Goal: Task Accomplishment & Management: Manage account settings

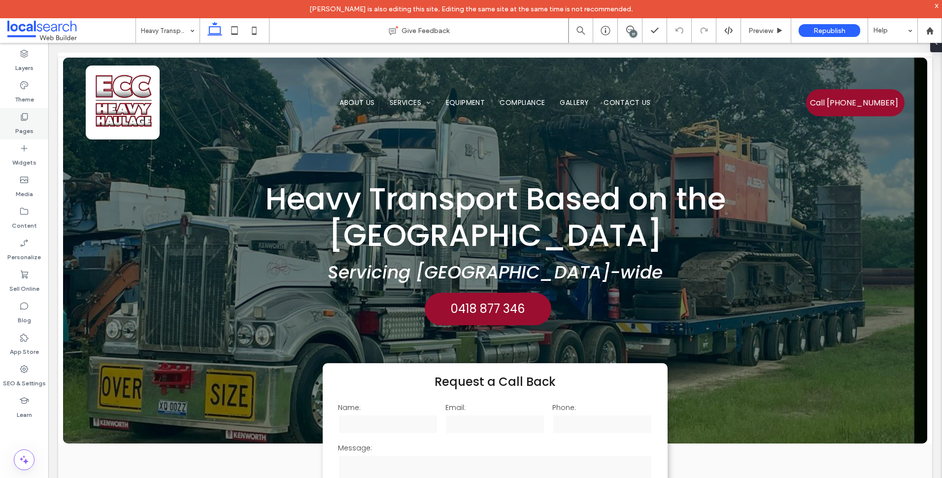
click at [27, 127] on label "Pages" at bounding box center [24, 129] width 18 height 14
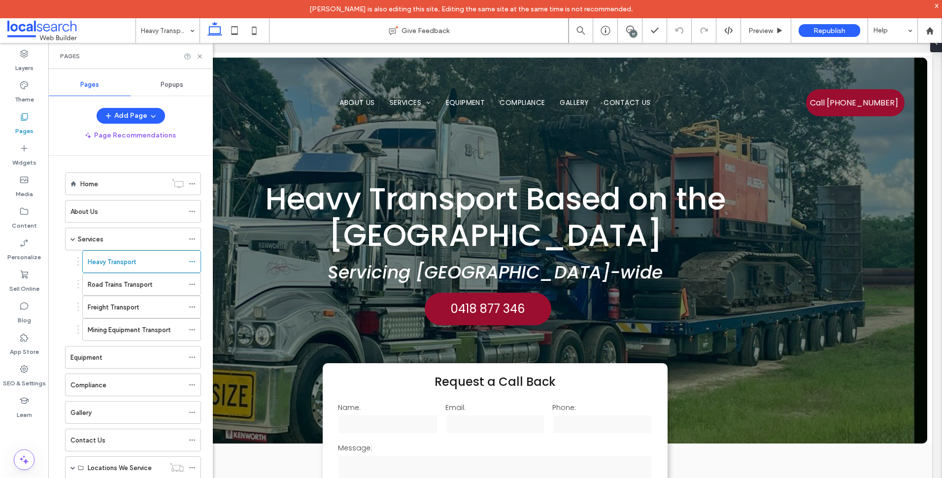
click at [203, 56] on div "Pages" at bounding box center [130, 56] width 165 height 26
click at [201, 56] on use at bounding box center [200, 56] width 4 height 4
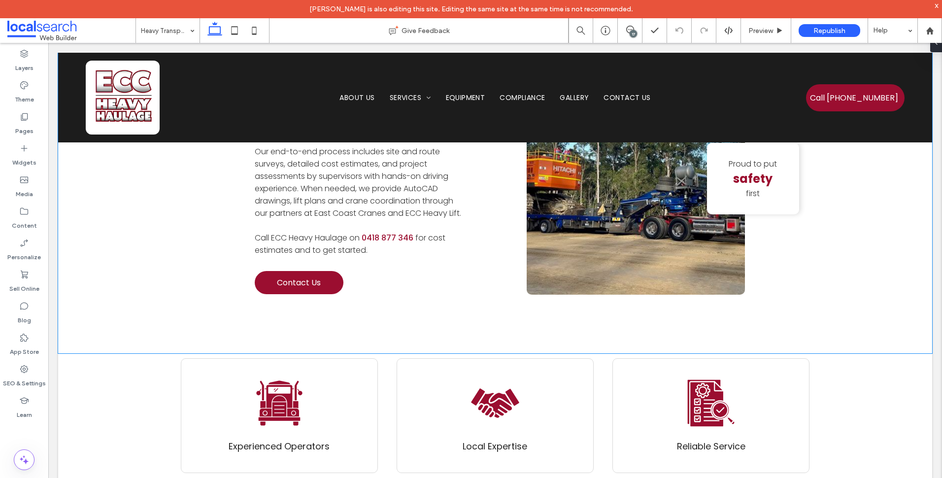
scroll to position [1133, 0]
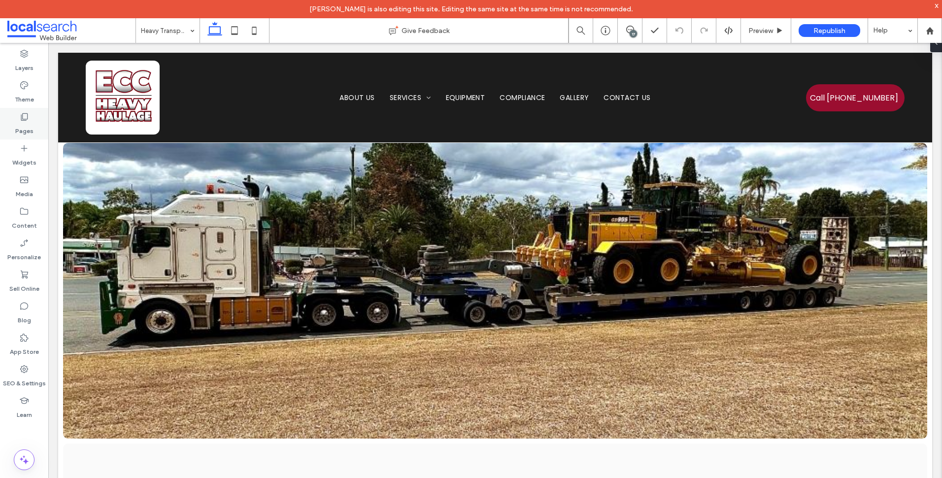
click at [43, 125] on div "Pages" at bounding box center [24, 124] width 48 height 32
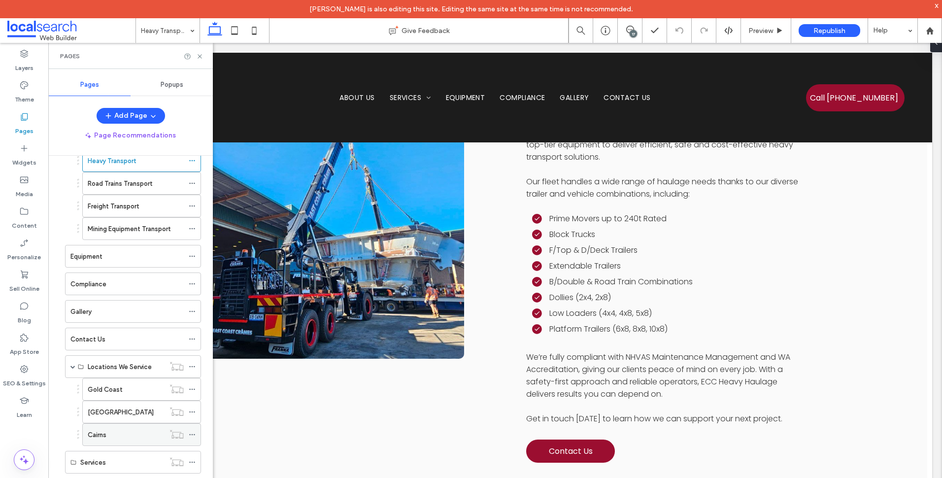
scroll to position [108, 0]
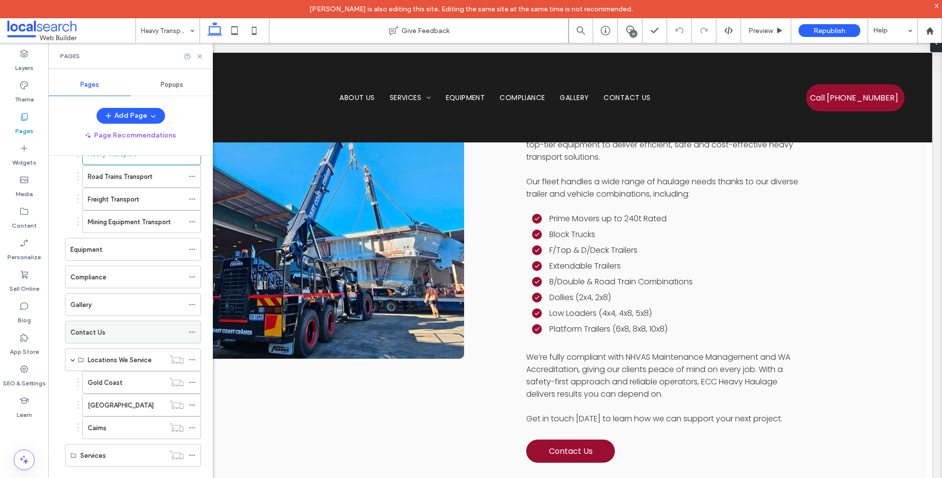
click at [123, 330] on div "Contact Us" at bounding box center [126, 332] width 113 height 10
click at [200, 56] on use at bounding box center [200, 56] width 4 height 4
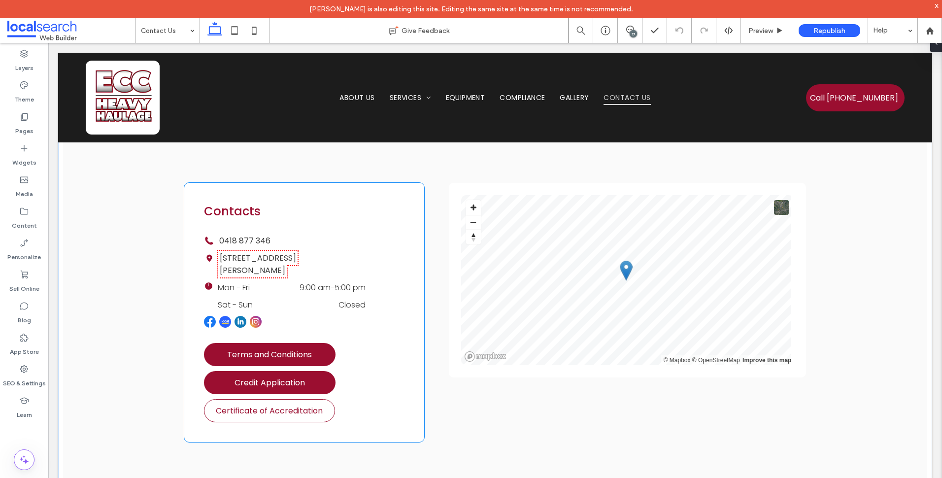
click at [293, 405] on span "Certificate of Accreditation" at bounding box center [269, 411] width 107 height 12
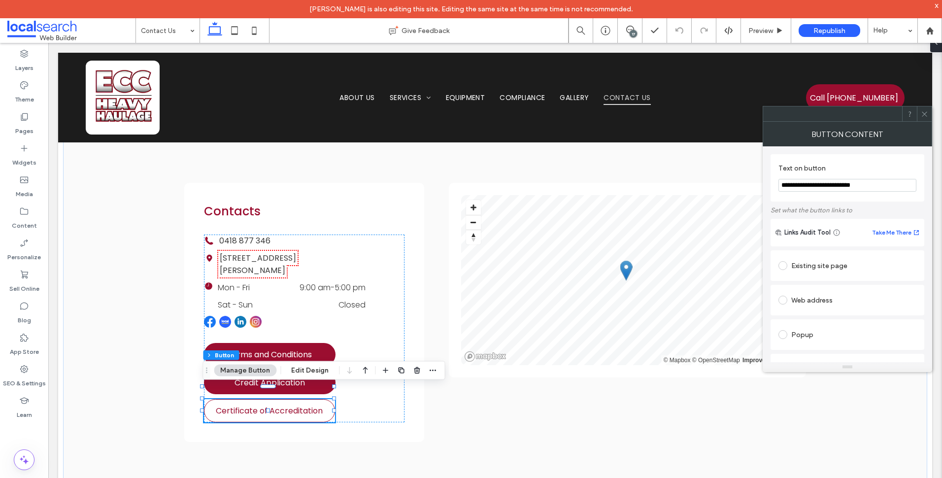
type input "**"
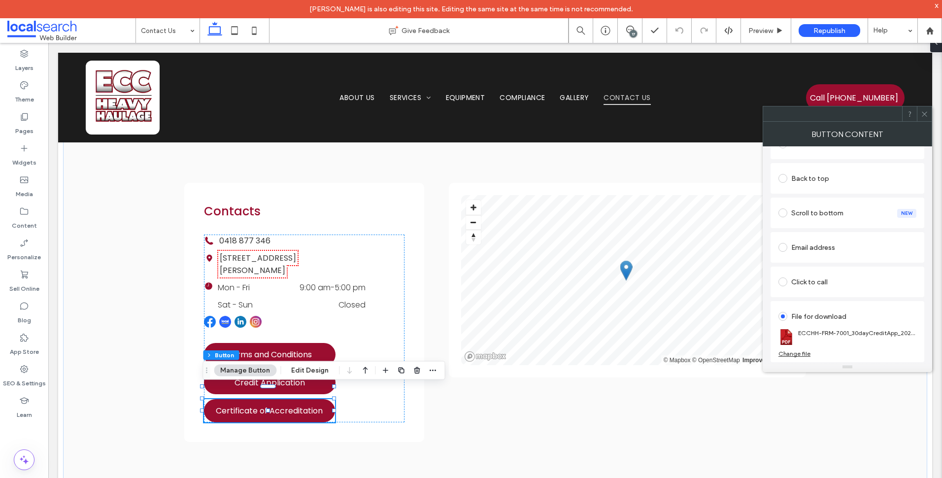
drag, startPoint x: 634, startPoint y: 34, endPoint x: 633, endPoint y: 56, distance: 21.2
click at [634, 34] on div "17" at bounding box center [633, 33] width 7 height 7
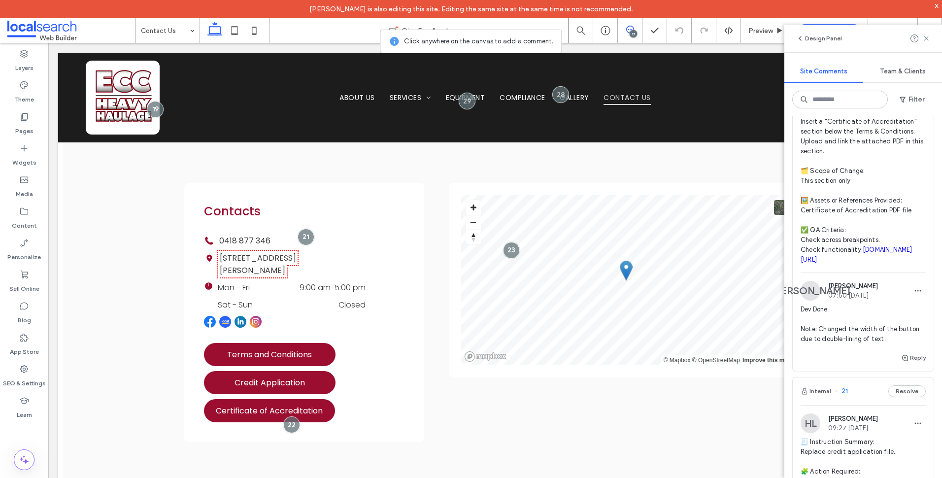
scroll to position [3449, 0]
click at [870, 266] on span "🧾 Instruction Summary: Add Certificate of Accreditation under Terms & Condition…" at bounding box center [863, 166] width 125 height 197
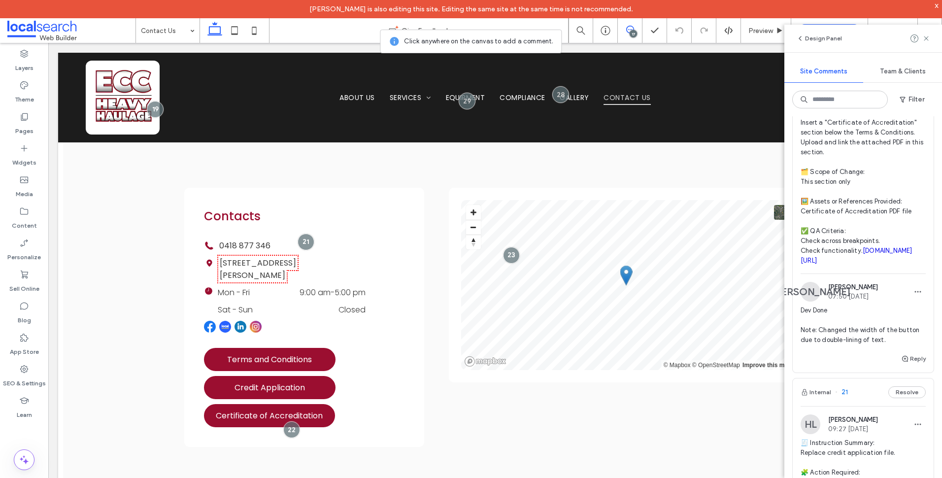
click at [869, 264] on link "[DOMAIN_NAME][URL]" at bounding box center [857, 255] width 112 height 17
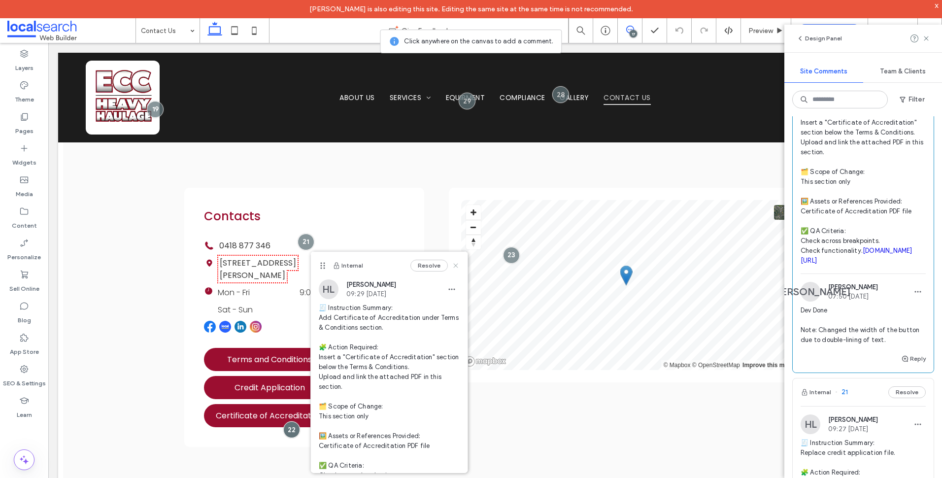
drag, startPoint x: 233, startPoint y: 334, endPoint x: 450, endPoint y: 265, distance: 228.6
click at [452, 265] on icon at bounding box center [456, 266] width 8 height 8
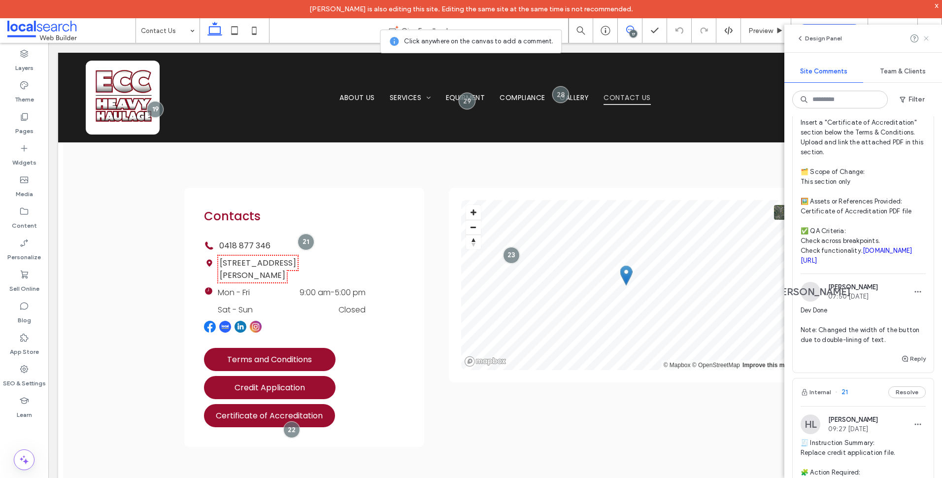
click at [929, 35] on icon at bounding box center [926, 38] width 8 height 8
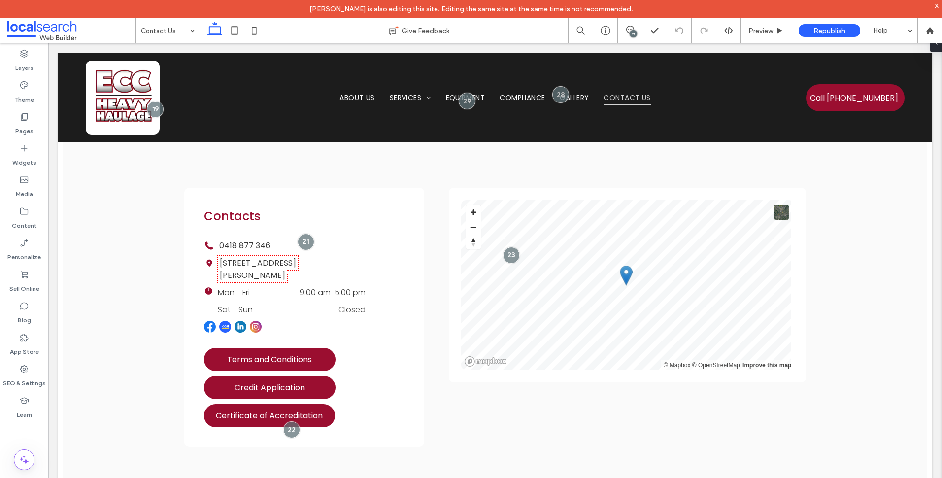
scroll to position [0, 0]
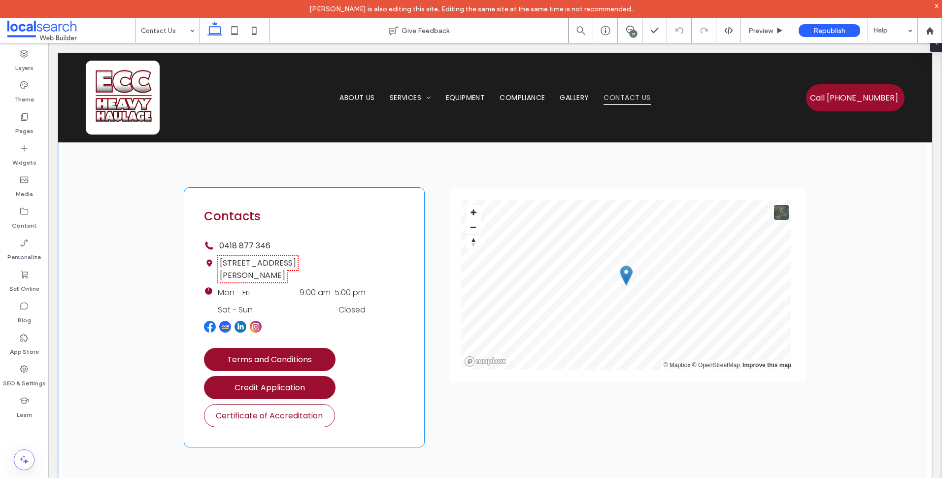
click at [246, 412] on link "Certificate of Accreditation" at bounding box center [269, 415] width 131 height 23
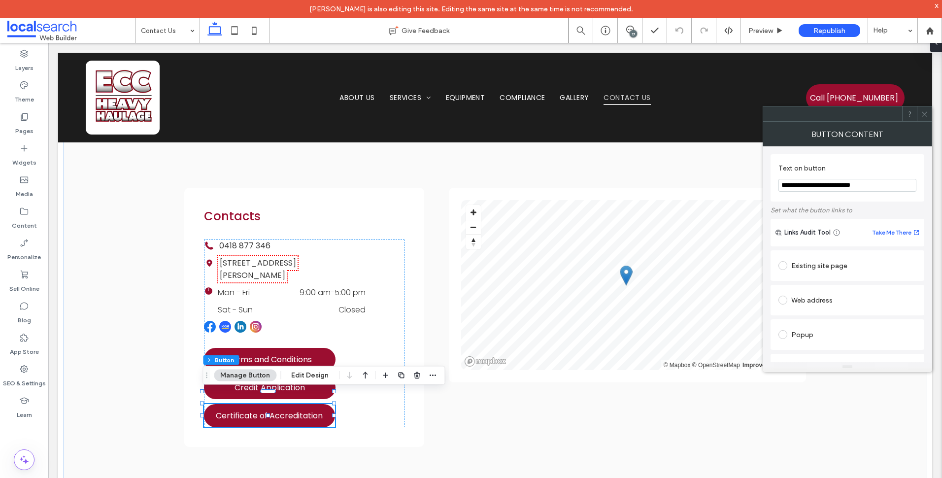
type input "**"
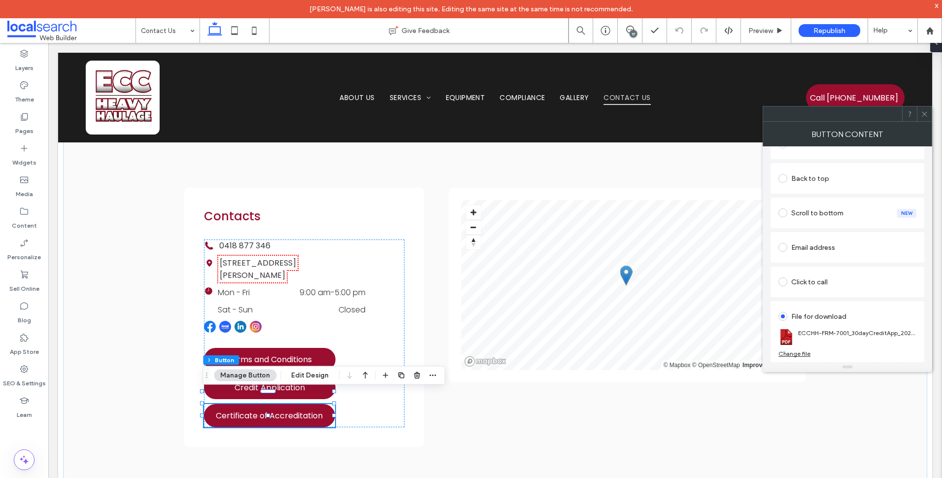
click at [799, 353] on div "Change file" at bounding box center [794, 353] width 32 height 7
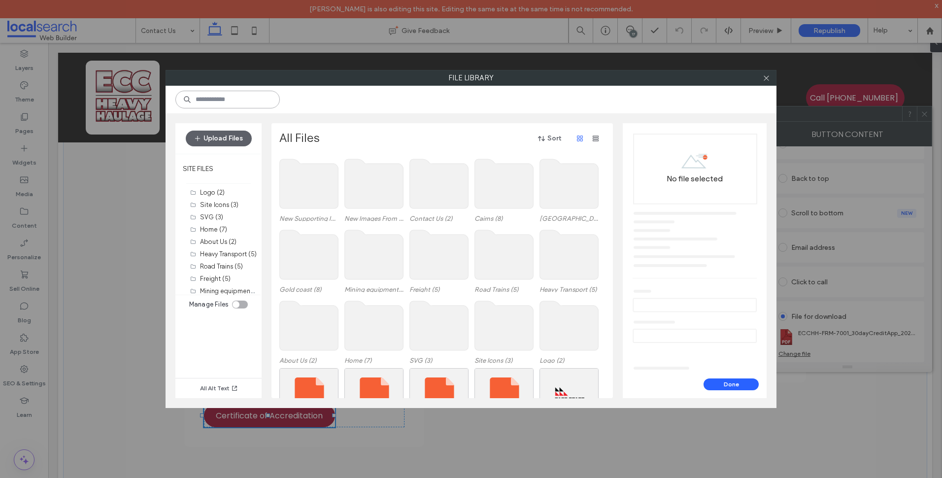
click at [249, 107] on input at bounding box center [227, 100] width 104 height 18
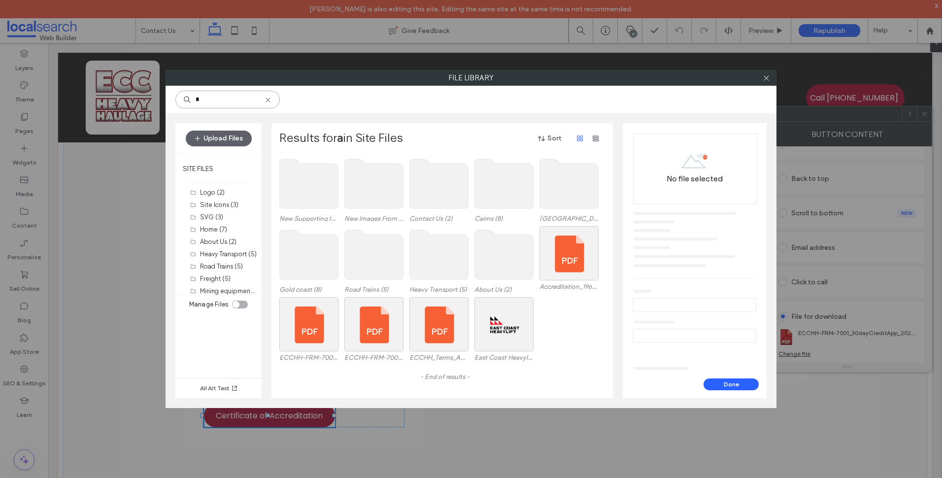
type input "*"
click at [563, 262] on div "Select" at bounding box center [569, 253] width 59 height 54
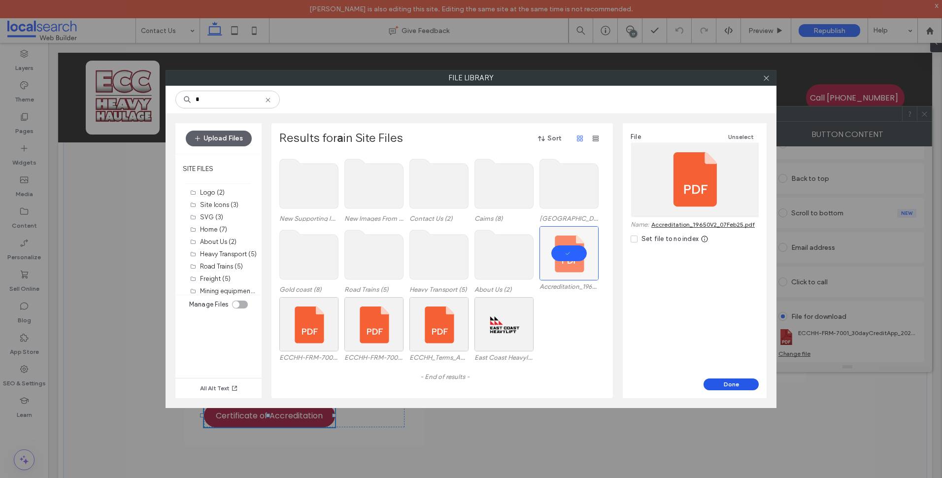
drag, startPoint x: 741, startPoint y: 382, endPoint x: 644, endPoint y: 340, distance: 104.8
click at [741, 382] on button "Done" at bounding box center [731, 384] width 55 height 12
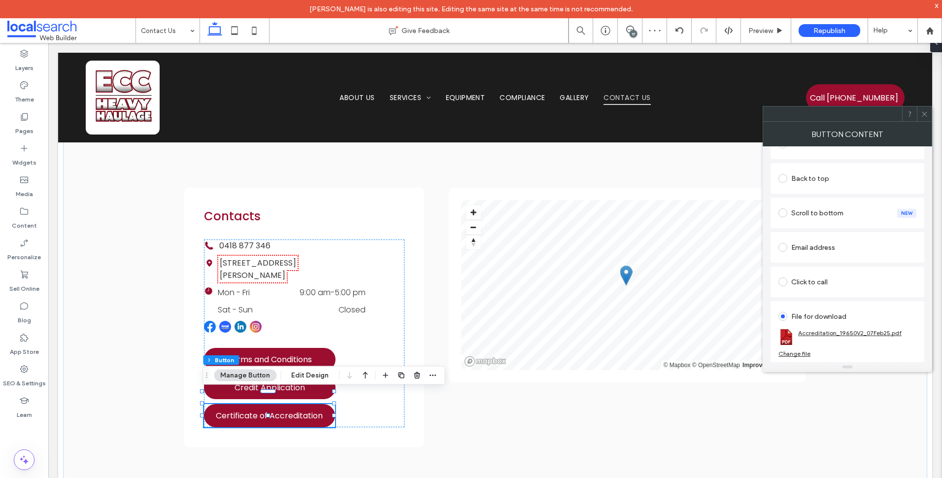
click at [843, 333] on link "Accreditation_19650V2_07Feb25.pdf" at bounding box center [849, 332] width 103 height 7
drag, startPoint x: 430, startPoint y: 439, endPoint x: 378, endPoint y: 412, distance: 58.6
click at [430, 439] on div "Contacts Phone Icon 0418 877 346 Time Icon [STREET_ADDRESS][PERSON_NAME] Time I…" at bounding box center [495, 317] width 864 height 377
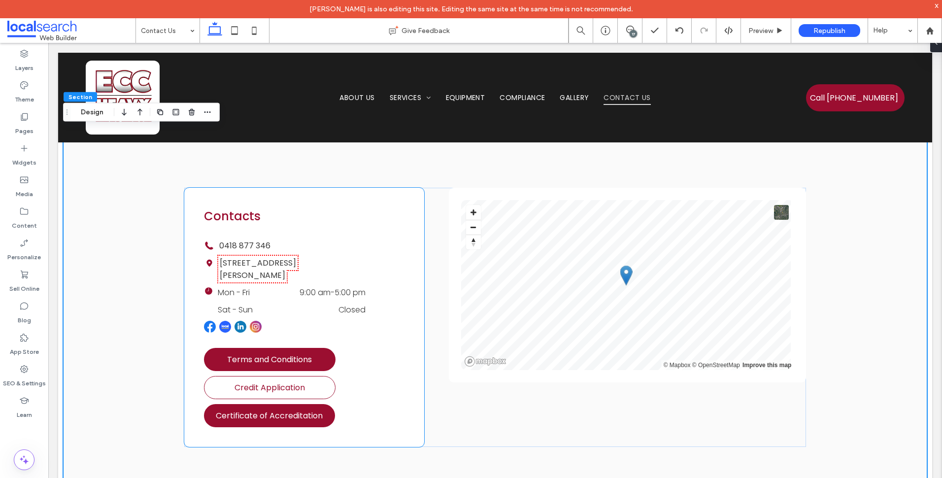
click at [300, 376] on link "Credit Application" at bounding box center [270, 387] width 132 height 23
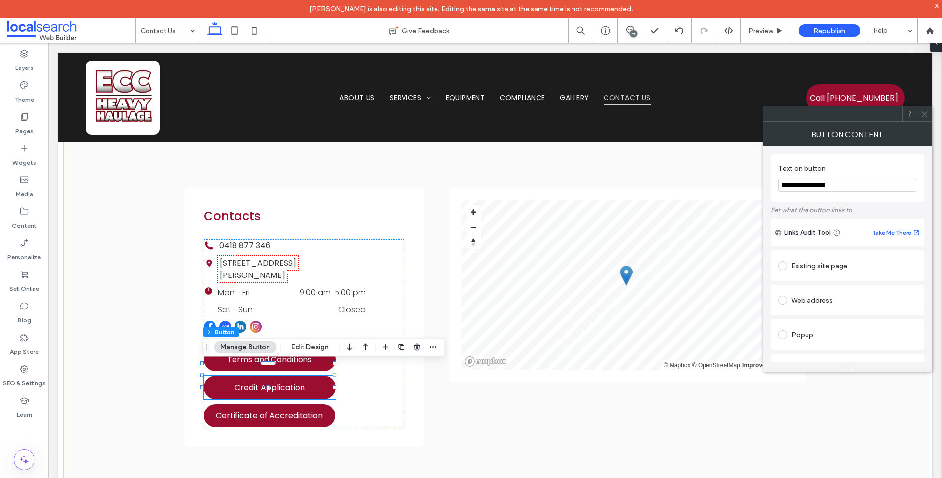
type input "**"
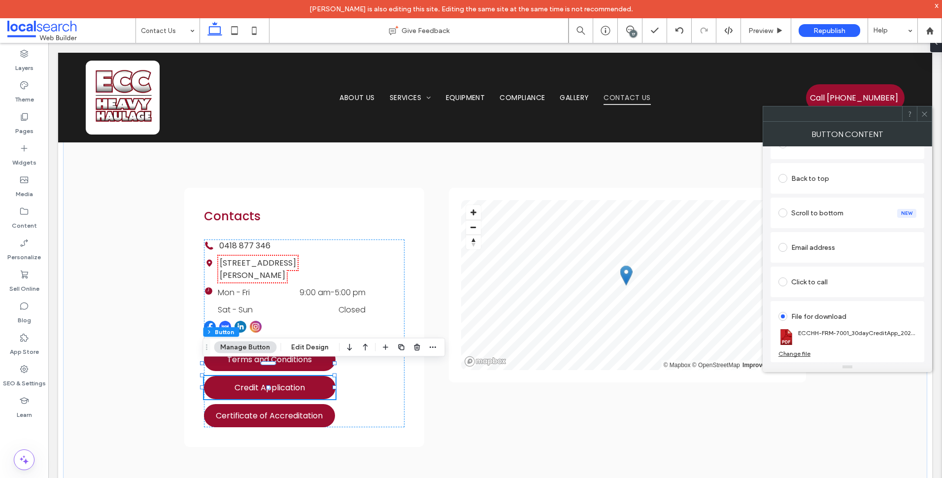
click at [922, 109] on span at bounding box center [924, 113] width 7 height 15
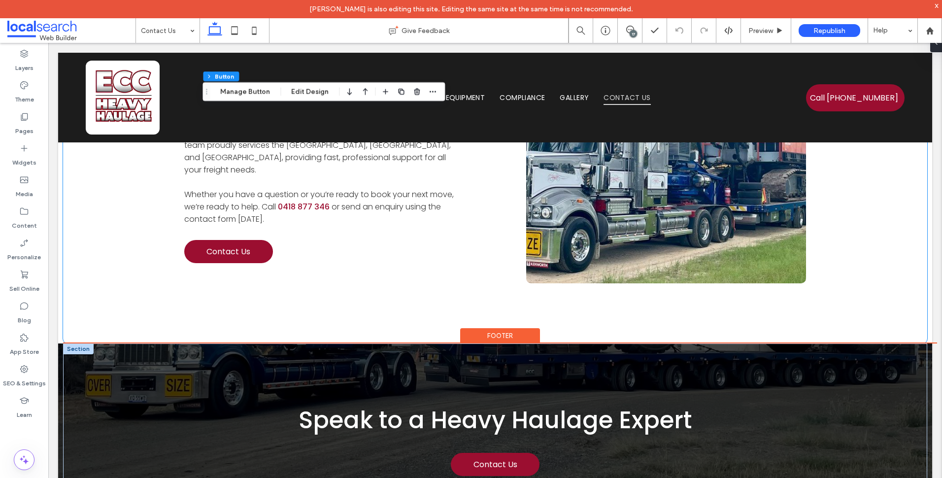
scroll to position [1276, 0]
